Goal: Transaction & Acquisition: Purchase product/service

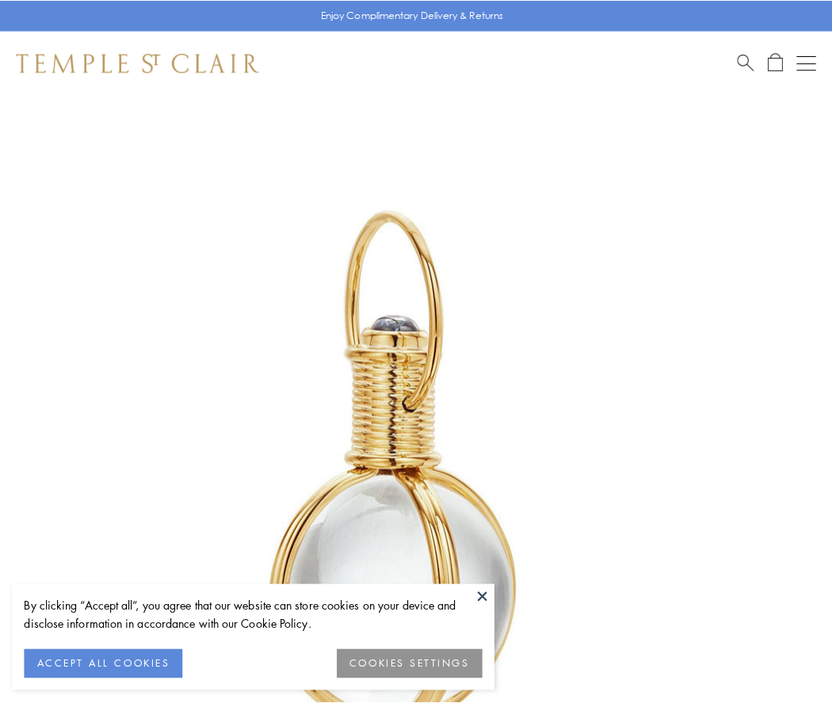
scroll to position [413, 0]
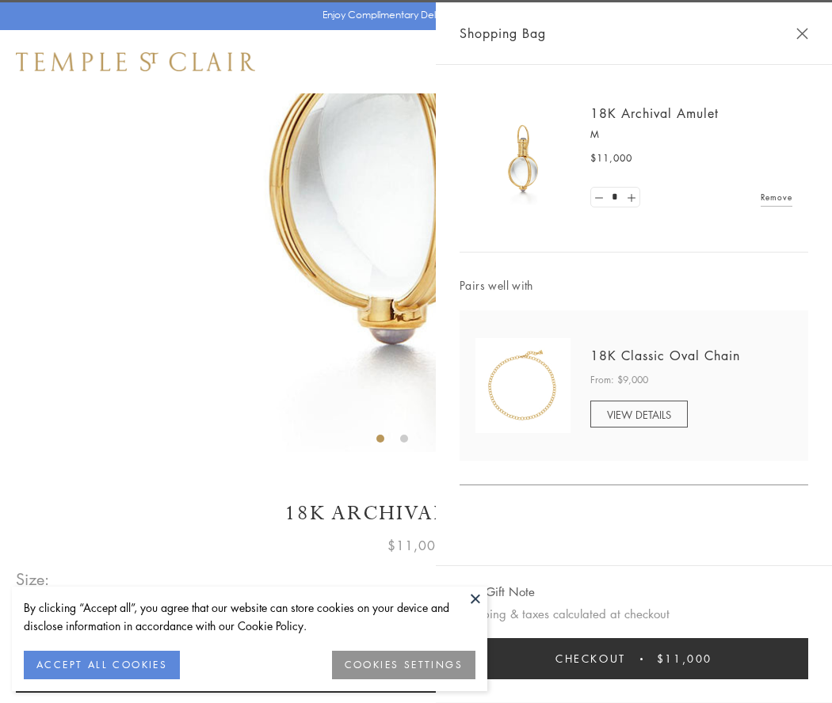
click at [634, 659] on button "Checkout $11,000" at bounding box center [633, 658] width 349 height 41
